Goal: Transaction & Acquisition: Download file/media

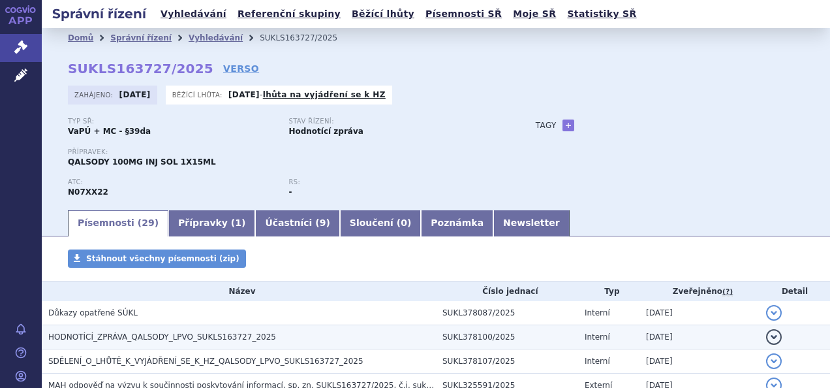
click at [108, 333] on span "HODNOTÍCÍ_ZPRÁVA_QALSODY_LPVO_SUKLS163727_2025" at bounding box center [162, 336] width 228 height 9
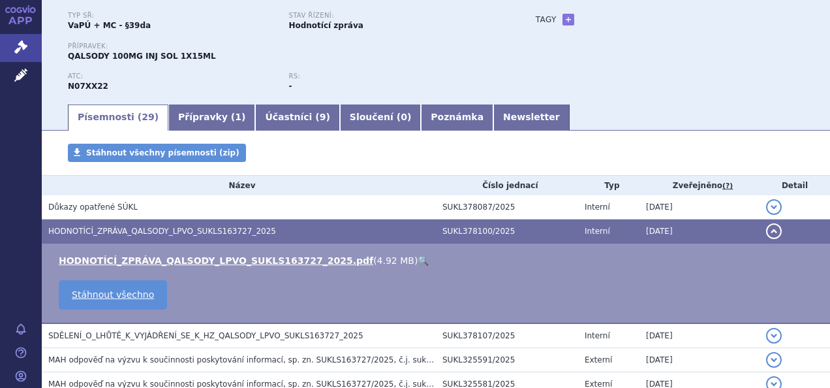
scroll to position [131, 0]
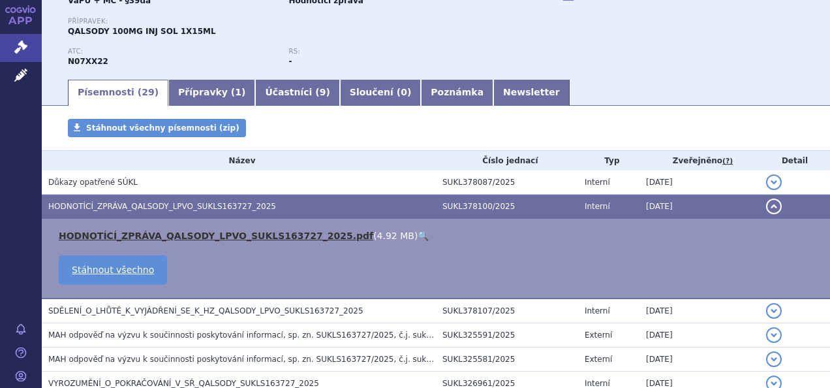
click at [192, 234] on link "HODNOTÍCÍ_ZPRÁVA_QALSODY_LPVO_SUKLS163727_2025.pdf" at bounding box center [216, 235] width 315 height 10
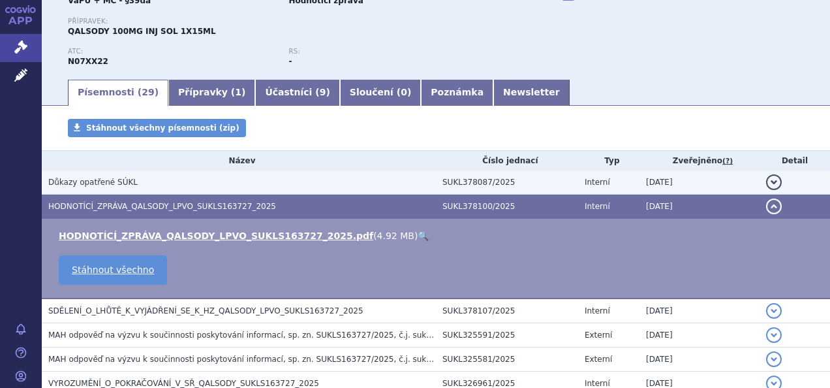
click at [71, 182] on span "Důkazy opatřené SÚKL" at bounding box center [92, 182] width 89 height 9
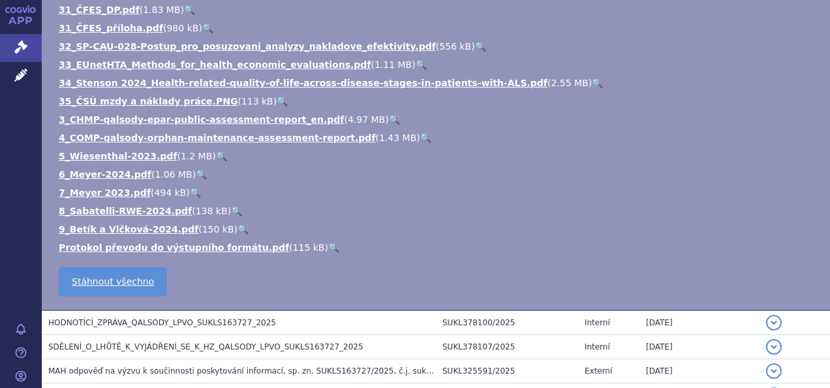
scroll to position [809, 0]
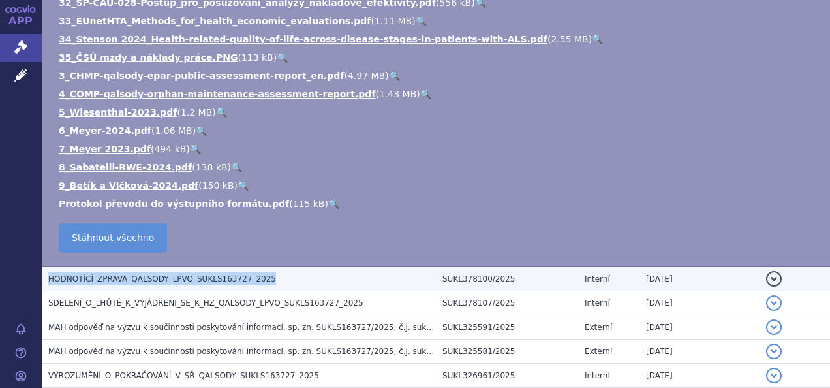
click at [158, 274] on span "HODNOTÍCÍ_ZPRÁVA_QALSODY_LPVO_SUKLS163727_2025" at bounding box center [162, 278] width 228 height 9
drag, startPoint x: 158, startPoint y: 266, endPoint x: 125, endPoint y: 264, distance: 33.3
click at [125, 274] on span "HODNOTÍCÍ_ZPRÁVA_QALSODY_LPVO_SUKLS163727_2025" at bounding box center [162, 278] width 228 height 9
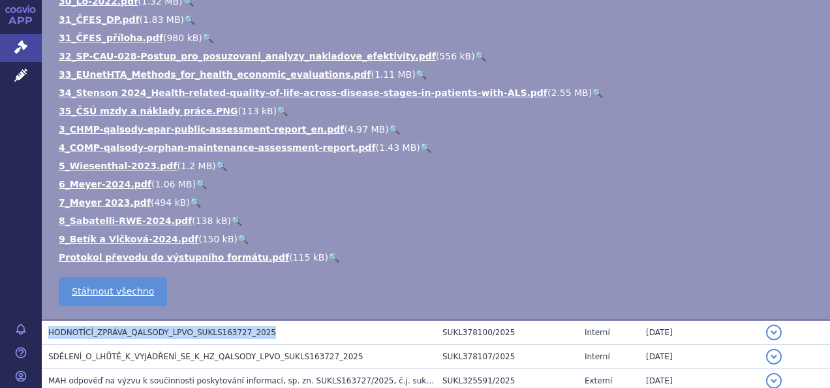
scroll to position [743, 0]
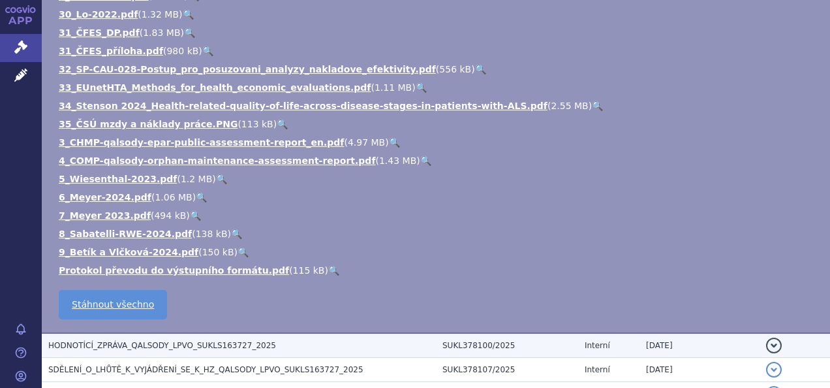
click at [124, 341] on span "HODNOTÍCÍ_ZPRÁVA_QALSODY_LPVO_SUKLS163727_2025" at bounding box center [162, 345] width 228 height 9
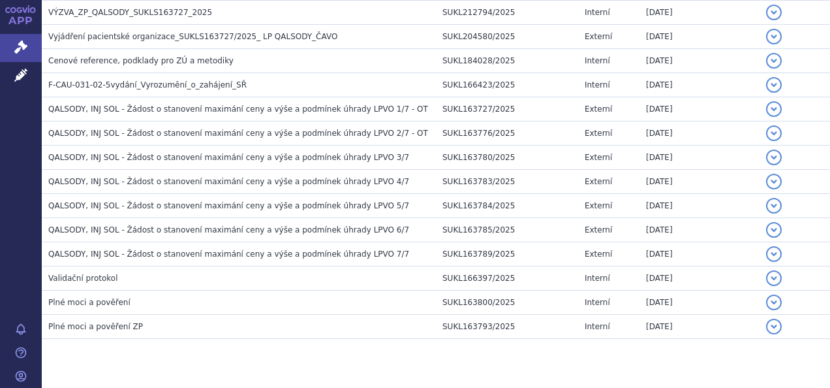
scroll to position [5, 0]
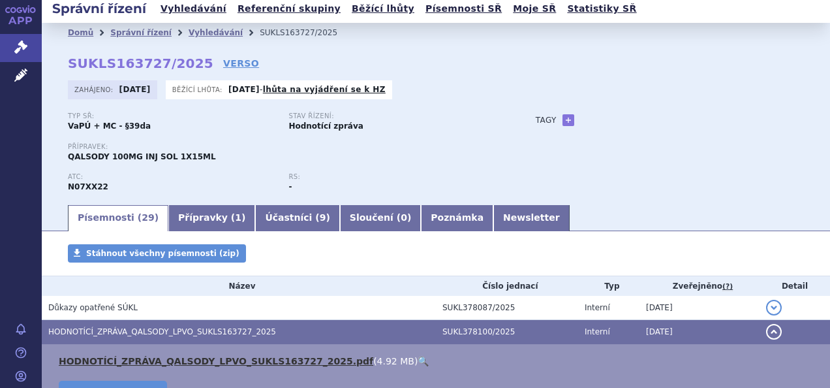
click at [126, 361] on link "HODNOTÍCÍ_ZPRÁVA_QALSODY_LPVO_SUKLS163727_2025.pdf" at bounding box center [216, 361] width 315 height 10
